Goal: Task Accomplishment & Management: Complete application form

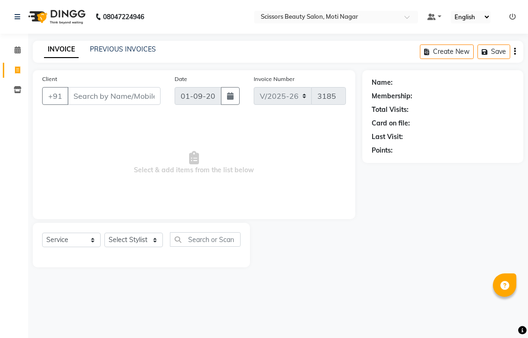
select select "7057"
select select "service"
click at [130, 100] on input "Client" at bounding box center [113, 96] width 93 height 18
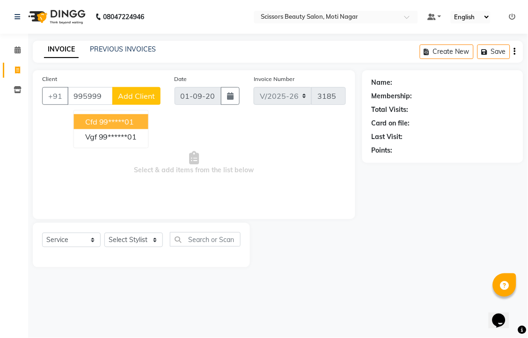
click at [134, 126] on ngb-highlight "99*****01" at bounding box center [116, 121] width 35 height 9
type input "99*****01"
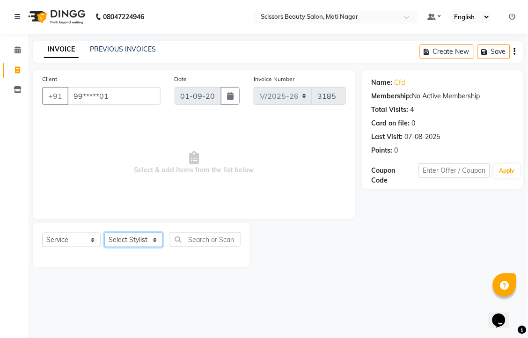
click at [130, 247] on select "Select Stylist Arman [PERSON_NAME] [PERSON_NAME] [PERSON_NAME] Sir Staff" at bounding box center [133, 240] width 59 height 15
select select "58456"
click at [108, 247] on select "Select Stylist Arman [PERSON_NAME] [PERSON_NAME] [PERSON_NAME] Sir Staff" at bounding box center [133, 240] width 59 height 15
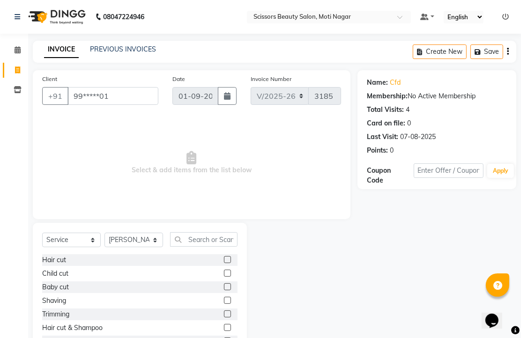
click at [224, 263] on label at bounding box center [227, 259] width 7 height 7
click at [224, 263] on input "checkbox" at bounding box center [227, 260] width 6 height 6
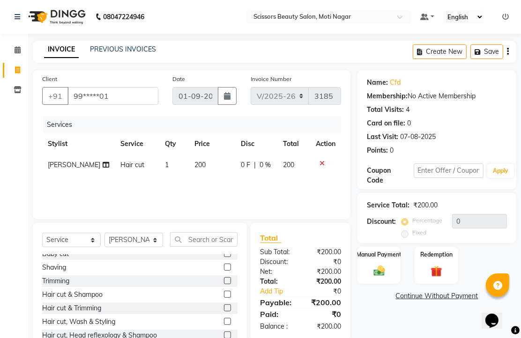
checkbox input "false"
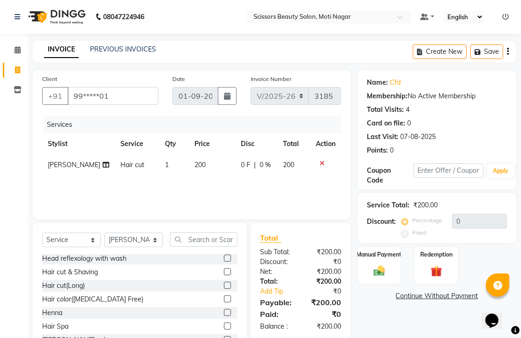
scroll to position [156, 0]
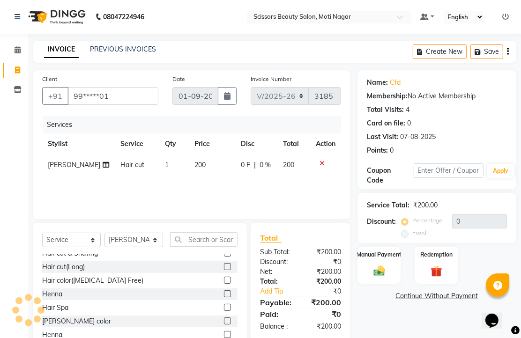
click at [224, 284] on label at bounding box center [227, 280] width 7 height 7
click at [224, 284] on input "checkbox" at bounding box center [227, 281] width 6 height 6
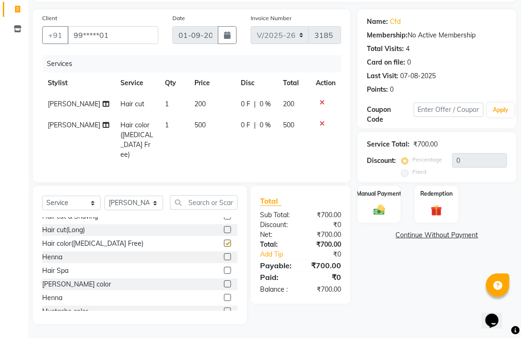
checkbox input "false"
click at [383, 205] on img at bounding box center [379, 210] width 19 height 14
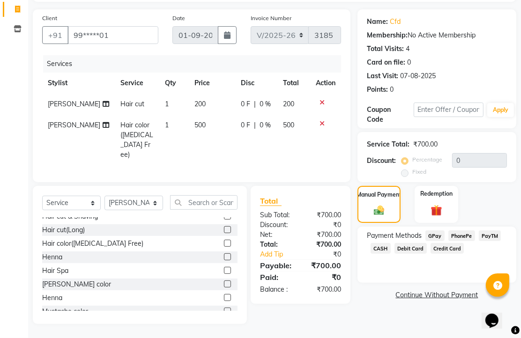
click at [464, 231] on span "PhonePe" at bounding box center [461, 236] width 27 height 11
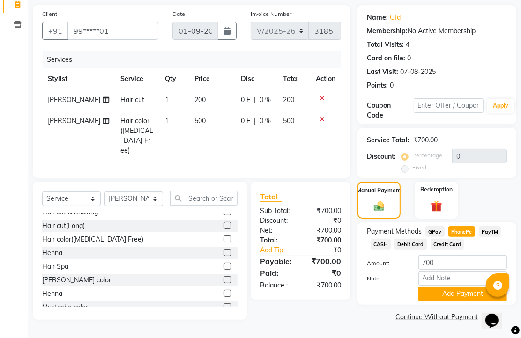
scroll to position [118, 0]
click at [464, 287] on button "Add Payment" at bounding box center [462, 294] width 89 height 15
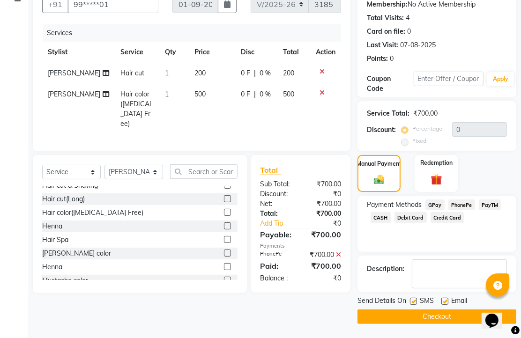
scroll to position [147, 0]
click at [446, 298] on label at bounding box center [444, 301] width 7 height 7
click at [446, 299] on input "checkbox" at bounding box center [444, 302] width 6 height 6
checkbox input "false"
click at [444, 318] on button "Checkout" at bounding box center [436, 317] width 159 height 15
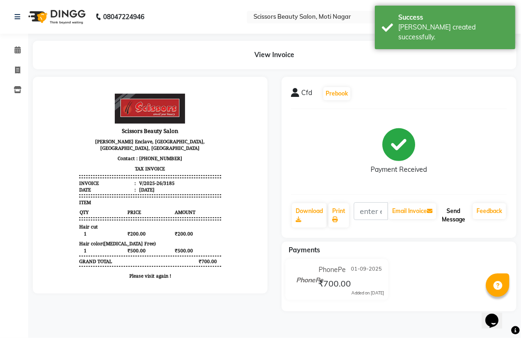
click at [456, 227] on button "Send Message" at bounding box center [453, 215] width 31 height 24
